Goal: Task Accomplishment & Management: Use online tool/utility

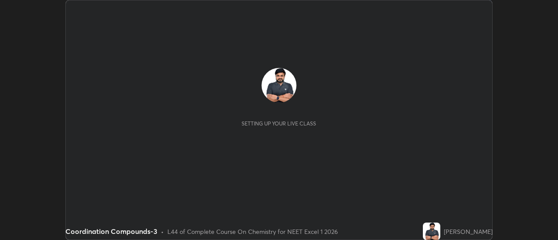
scroll to position [240, 558]
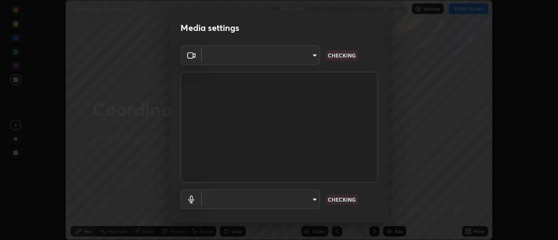
type input "dff715f2b8103cd99efd98edb1208d423aa6cea85c5a492e25875cbf54650d32"
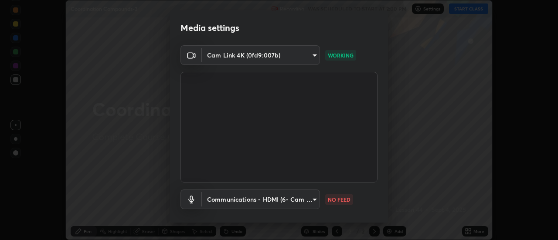
click at [307, 200] on body "Erase all Coordination Compounds-3 Recording WAS SCHEDULED TO START AT 2:00 PM …" at bounding box center [279, 120] width 558 height 240
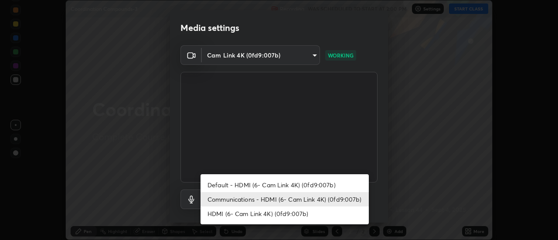
click at [308, 183] on li "Default - HDMI (6- Cam Link 4K) (0fd9:007b)" at bounding box center [285, 185] width 168 height 14
type input "default"
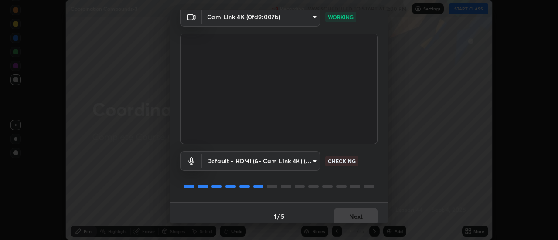
scroll to position [46, 0]
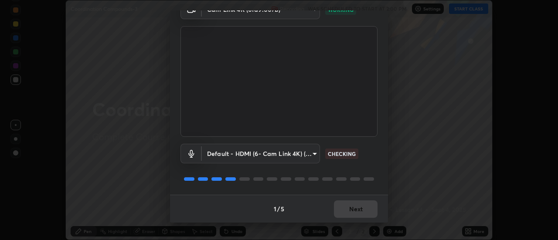
click at [356, 209] on div "1 / 5 Next" at bounding box center [279, 209] width 218 height 28
click at [358, 210] on div "1 / 5 Next" at bounding box center [279, 209] width 218 height 28
click at [359, 209] on div "1 / 5 Next" at bounding box center [279, 209] width 218 height 28
click at [361, 208] on div "1 / 5 Next" at bounding box center [279, 209] width 218 height 28
click at [363, 201] on button "Next" at bounding box center [356, 209] width 44 height 17
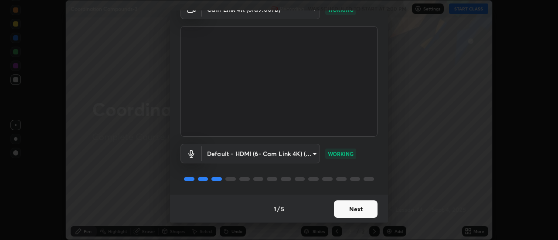
scroll to position [0, 0]
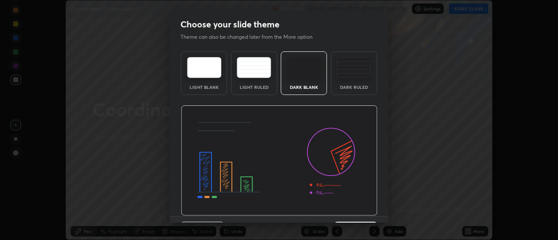
click at [356, 207] on img at bounding box center [279, 160] width 197 height 111
click at [357, 207] on img at bounding box center [279, 160] width 197 height 111
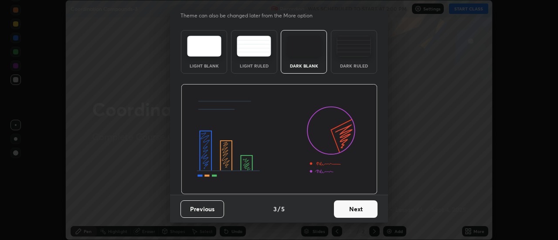
click at [358, 208] on button "Next" at bounding box center [356, 209] width 44 height 17
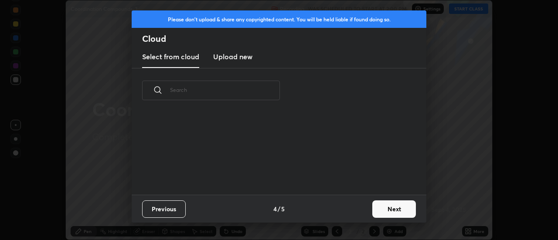
click at [384, 209] on button "Next" at bounding box center [394, 209] width 44 height 17
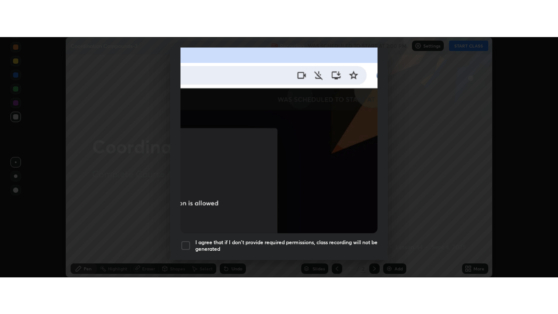
scroll to position [224, 0]
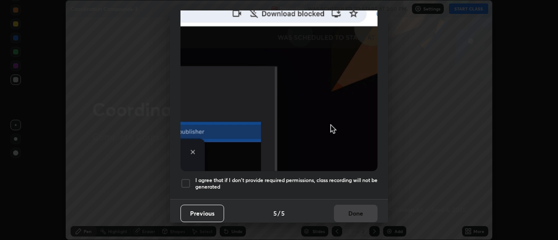
click at [185, 182] on div at bounding box center [185, 183] width 10 height 10
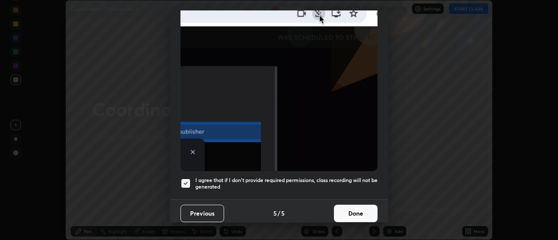
click at [347, 206] on button "Done" at bounding box center [356, 213] width 44 height 17
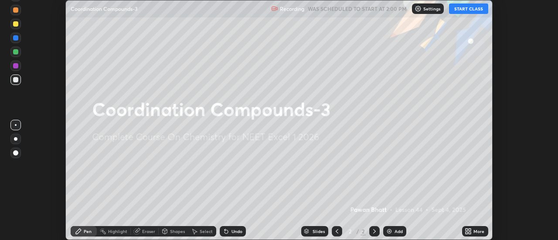
click at [466, 11] on button "START CLASS" at bounding box center [468, 8] width 39 height 10
click at [470, 232] on icon at bounding box center [470, 233] width 2 height 2
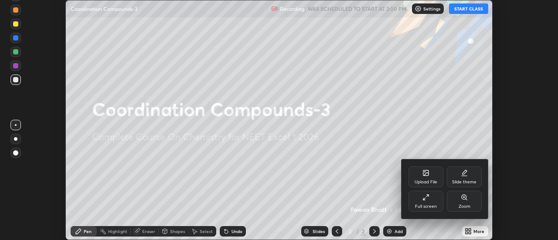
click at [425, 200] on icon at bounding box center [424, 199] width 2 height 2
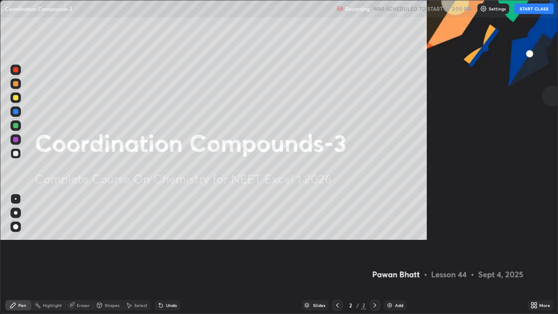
scroll to position [314, 558]
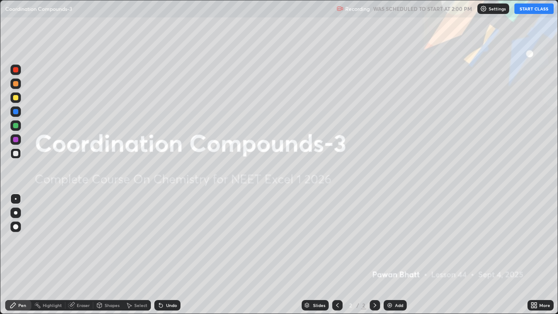
click at [389, 240] on div "Add" at bounding box center [395, 305] width 23 height 10
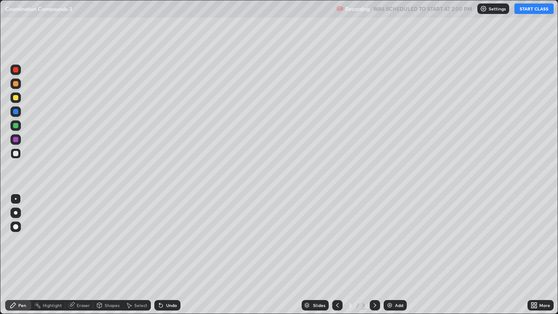
click at [16, 212] on div at bounding box center [15, 212] width 3 height 3
click at [14, 100] on div at bounding box center [15, 97] width 5 height 5
click at [532, 7] on button "START CLASS" at bounding box center [533, 8] width 39 height 10
click at [533, 7] on button "START CLASS" at bounding box center [533, 8] width 39 height 10
click at [397, 240] on div "Add" at bounding box center [399, 305] width 8 height 4
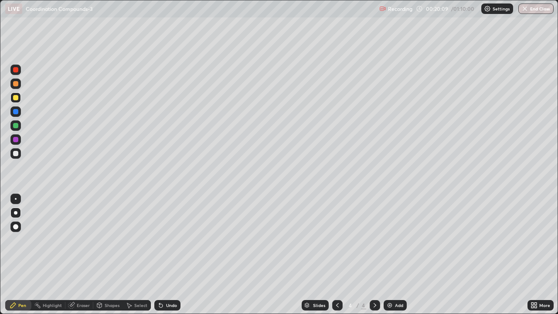
click at [391, 240] on img at bounding box center [389, 305] width 7 height 7
click at [18, 126] on div at bounding box center [15, 125] width 5 height 5
click at [393, 240] on div "Add" at bounding box center [395, 305] width 23 height 10
click at [16, 98] on div at bounding box center [15, 97] width 5 height 5
click at [79, 240] on div "Eraser" at bounding box center [83, 305] width 13 height 4
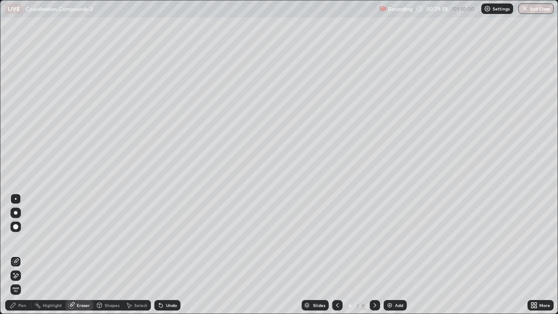
click at [20, 240] on div "Pen" at bounding box center [22, 305] width 8 height 4
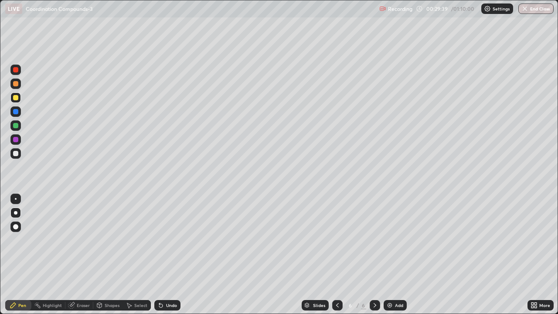
click at [16, 126] on div at bounding box center [15, 125] width 5 height 5
click at [17, 99] on div at bounding box center [15, 97] width 5 height 5
click at [170, 240] on div "Undo" at bounding box center [171, 305] width 11 height 4
click at [167, 240] on div "Undo" at bounding box center [171, 305] width 11 height 4
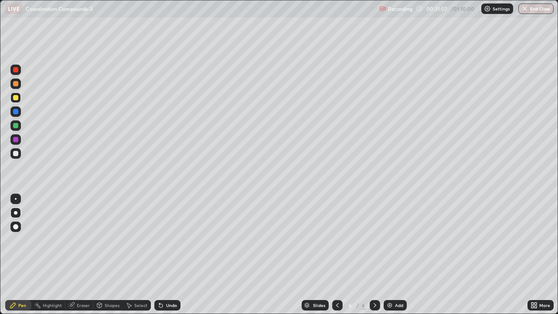
click at [167, 240] on div "Undo" at bounding box center [167, 305] width 26 height 10
click at [168, 240] on div "Undo" at bounding box center [171, 305] width 11 height 4
click at [166, 240] on div "Undo" at bounding box center [171, 305] width 11 height 4
click at [400, 240] on div "Add" at bounding box center [399, 305] width 8 height 4
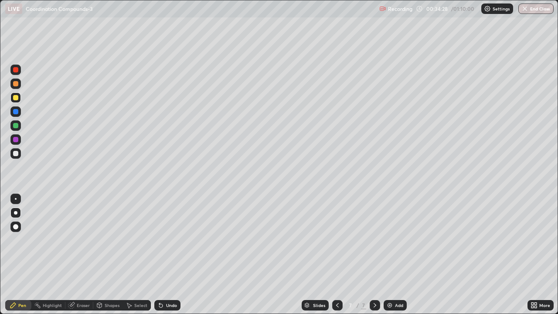
click at [17, 153] on div at bounding box center [15, 153] width 5 height 5
click at [19, 127] on div at bounding box center [15, 125] width 10 height 10
click at [17, 153] on div at bounding box center [15, 153] width 5 height 5
click at [167, 240] on div "Undo" at bounding box center [171, 305] width 11 height 4
click at [395, 240] on div "Add" at bounding box center [399, 305] width 8 height 4
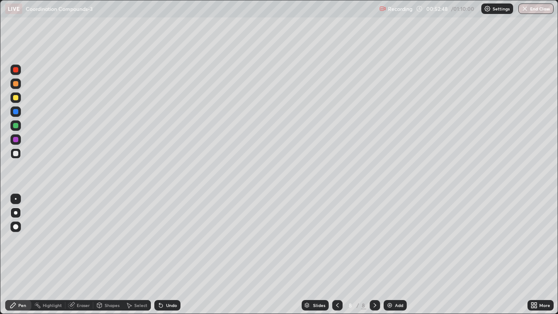
click at [397, 240] on div "Add" at bounding box center [399, 305] width 8 height 4
click at [171, 240] on div "Undo" at bounding box center [171, 305] width 11 height 4
click at [167, 240] on div "Undo" at bounding box center [171, 305] width 11 height 4
click at [337, 240] on icon at bounding box center [337, 305] width 7 height 7
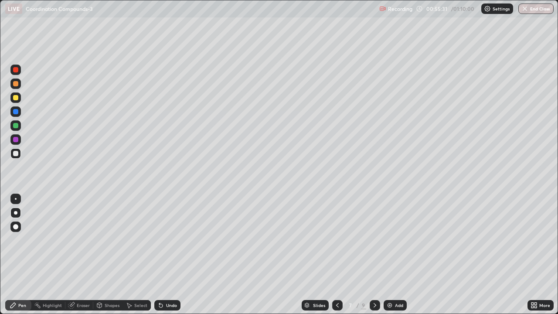
click at [373, 240] on icon at bounding box center [374, 305] width 7 height 7
click at [374, 240] on icon at bounding box center [375, 305] width 3 height 4
click at [17, 99] on div at bounding box center [15, 97] width 5 height 5
click at [314, 240] on div "Slides" at bounding box center [319, 305] width 12 height 4
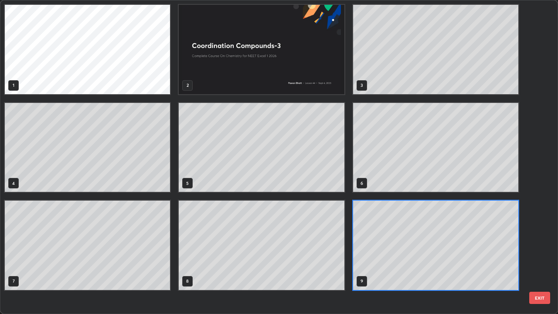
scroll to position [310, 553]
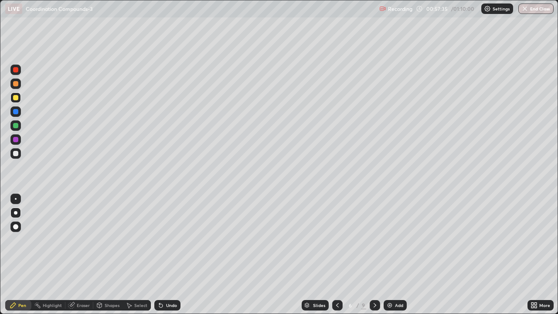
click at [317, 240] on div "Slides" at bounding box center [319, 305] width 12 height 4
click at [164, 240] on div "Undo" at bounding box center [167, 305] width 26 height 10
click at [159, 240] on icon at bounding box center [160, 305] width 3 height 3
click at [160, 240] on icon at bounding box center [160, 305] width 3 height 3
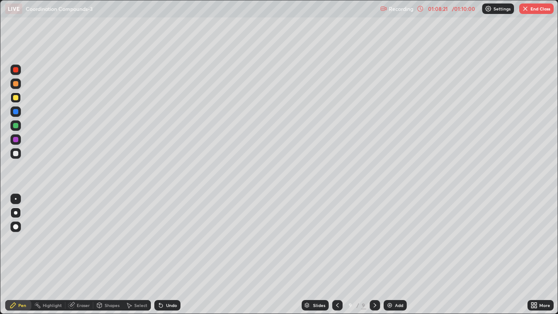
click at [392, 240] on img at bounding box center [389, 305] width 7 height 7
click at [337, 240] on icon at bounding box center [337, 305] width 3 height 4
click at [374, 240] on icon at bounding box center [374, 305] width 7 height 7
click at [336, 240] on icon at bounding box center [336, 305] width 7 height 7
click at [374, 240] on icon at bounding box center [374, 305] width 7 height 7
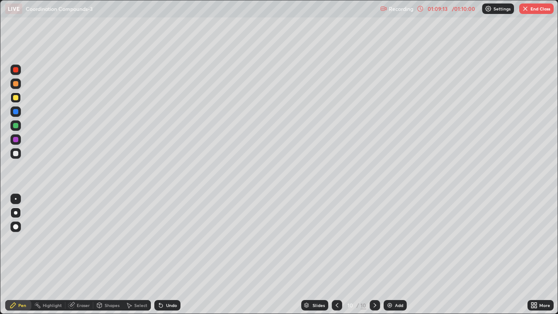
click at [17, 125] on div at bounding box center [15, 125] width 5 height 5
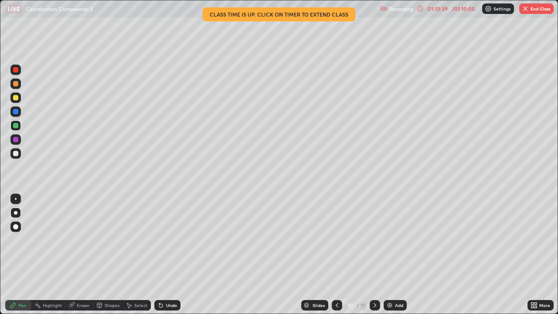
click at [337, 240] on icon at bounding box center [337, 305] width 3 height 4
click at [457, 9] on div "/ 01:10:00" at bounding box center [463, 8] width 27 height 5
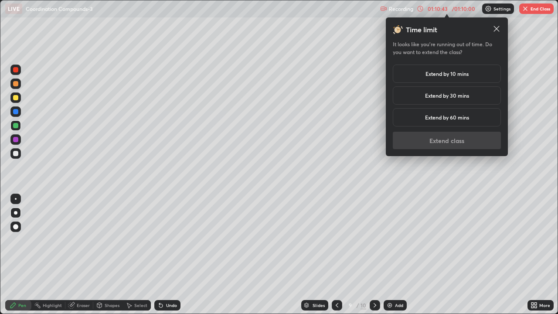
click at [435, 138] on div "Time limit It looks like you’re running out of time. Do you want to extend the …" at bounding box center [447, 86] width 108 height 125
click at [466, 73] on h5 "Extend by 10 mins" at bounding box center [446, 74] width 43 height 8
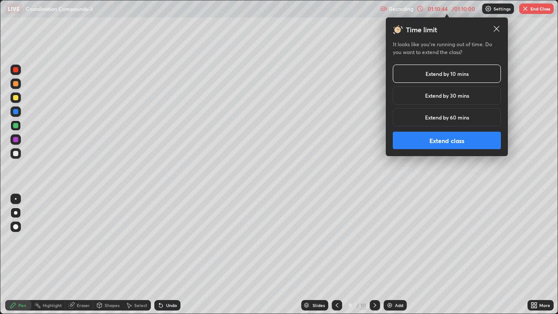
click at [446, 139] on button "Extend class" at bounding box center [447, 140] width 108 height 17
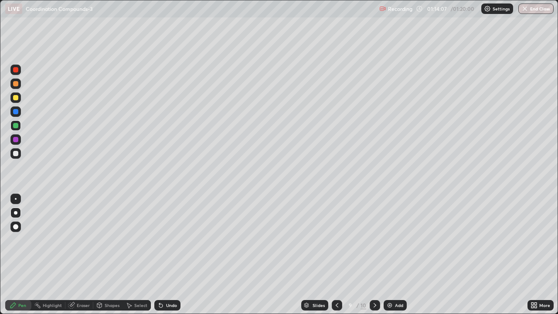
click at [525, 9] on img "button" at bounding box center [524, 8] width 7 height 7
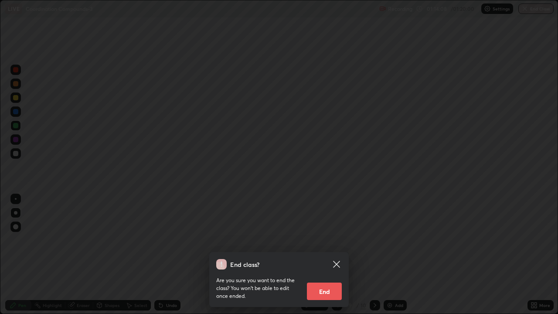
click at [327, 240] on button "End" at bounding box center [324, 290] width 35 height 17
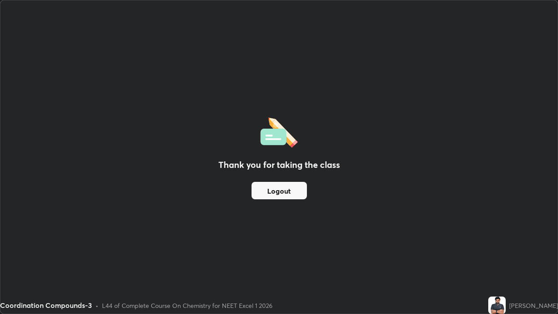
click at [281, 189] on button "Logout" at bounding box center [279, 190] width 55 height 17
